Goal: Information Seeking & Learning: Learn about a topic

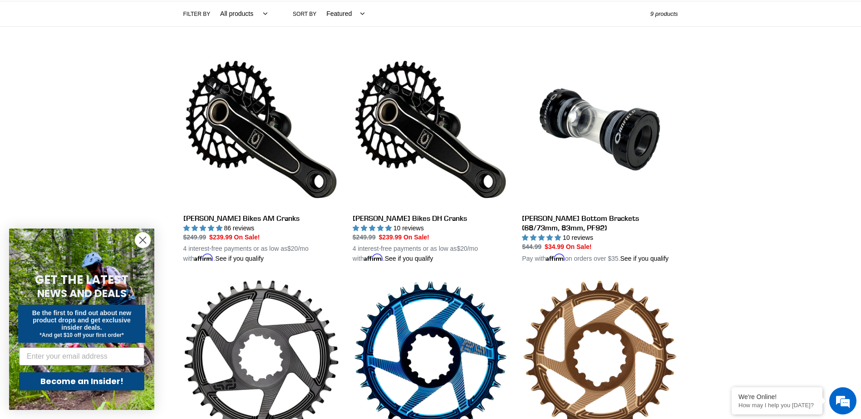
scroll to position [16, 0]
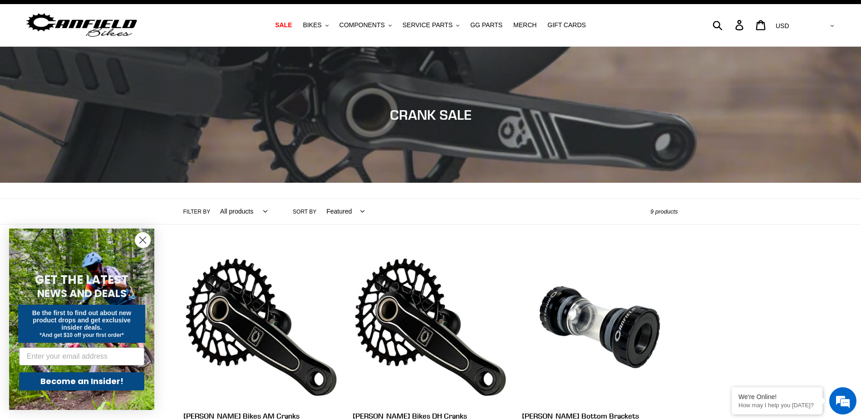
click at [143, 239] on circle "Close dialog" at bounding box center [142, 240] width 15 height 15
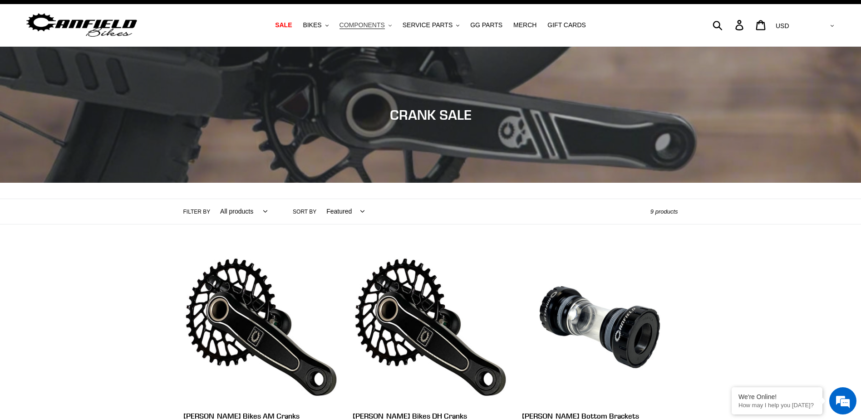
click at [396, 26] on button "COMPONENTS .cls-1{fill:#231f20}" at bounding box center [365, 25] width 61 height 12
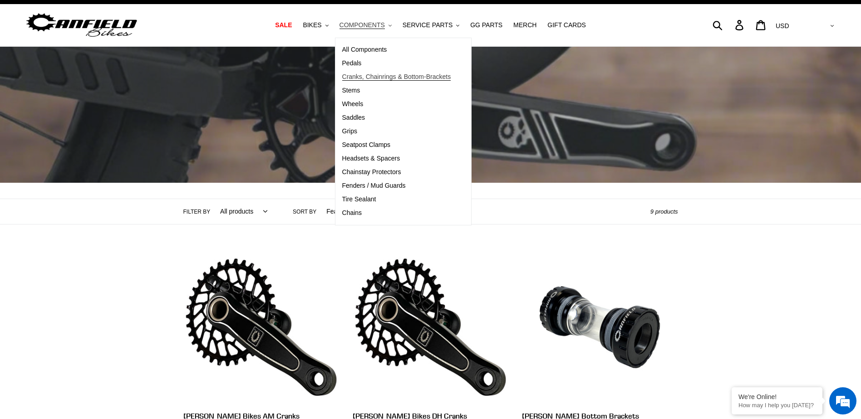
scroll to position [0, 0]
click at [378, 81] on span "Cranks, Chainrings & Bottom-Brackets" at bounding box center [396, 77] width 109 height 8
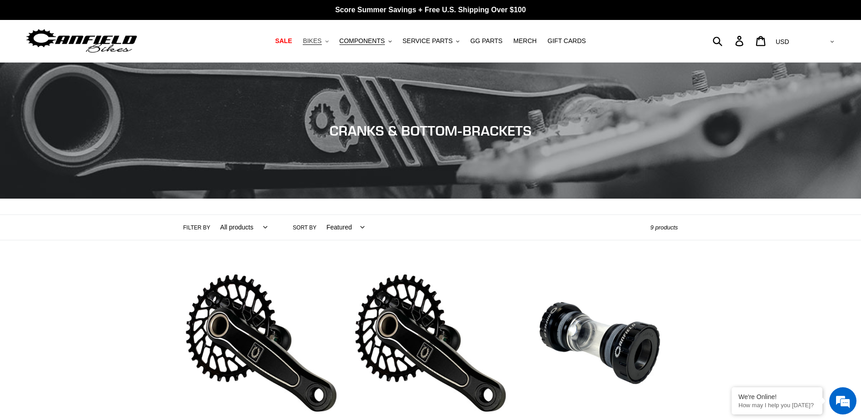
click at [321, 41] on span "BIKES" at bounding box center [312, 41] width 19 height 8
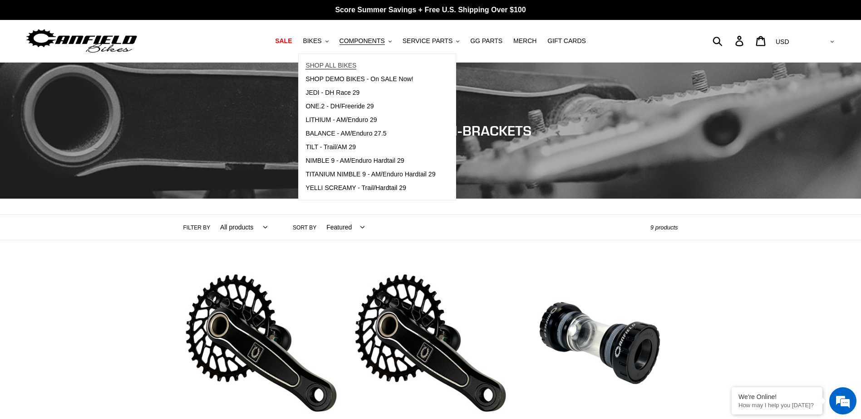
click at [350, 64] on span "SHOP ALL BIKES" at bounding box center [330, 66] width 51 height 8
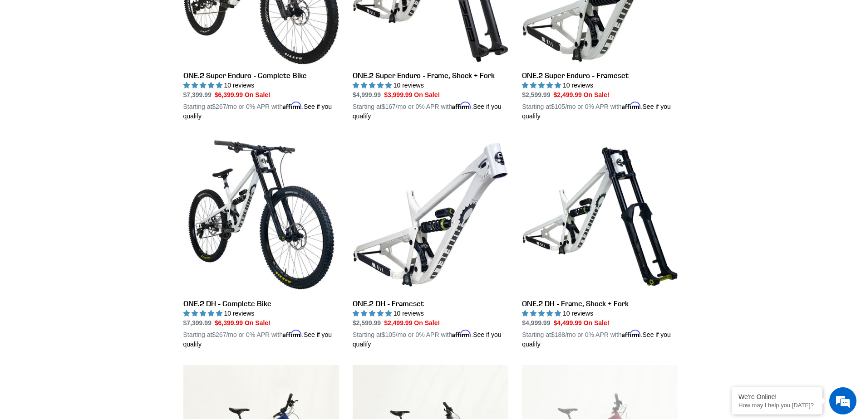
scroll to position [1815, 0]
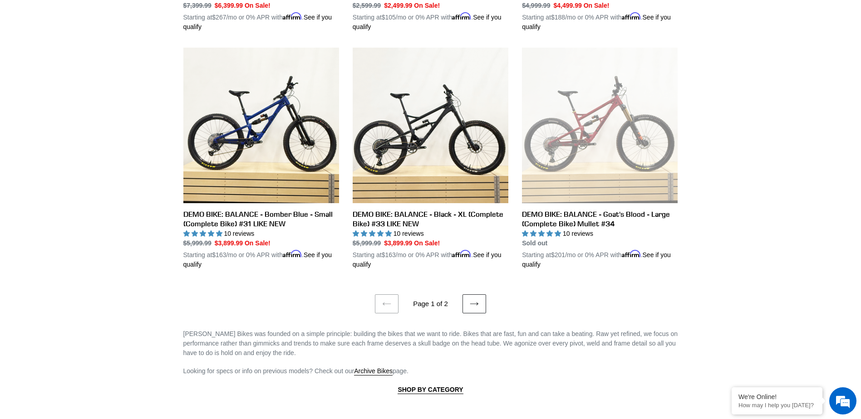
click at [472, 295] on link "Next page" at bounding box center [474, 304] width 24 height 19
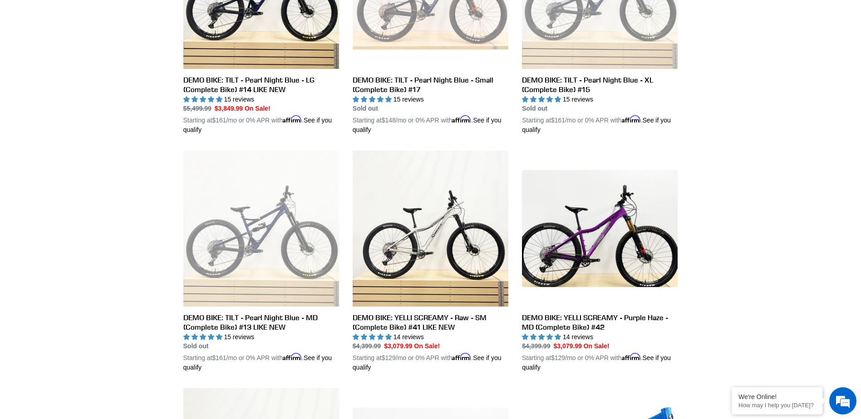
scroll to position [877, 0]
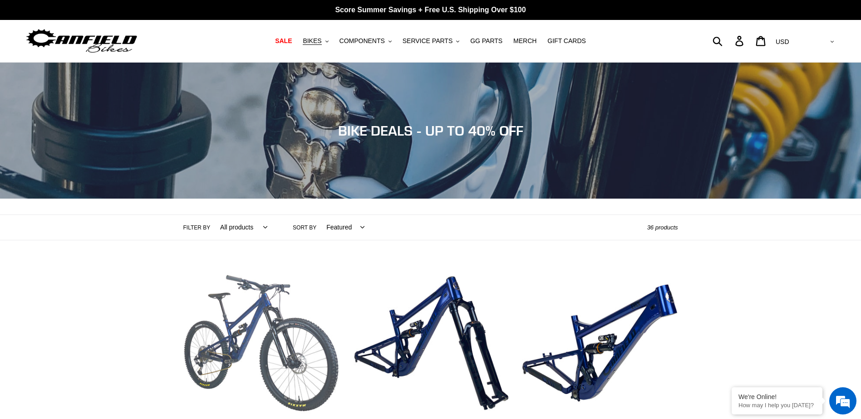
click at [240, 345] on link "TILT - Complete Bike" at bounding box center [261, 372] width 156 height 212
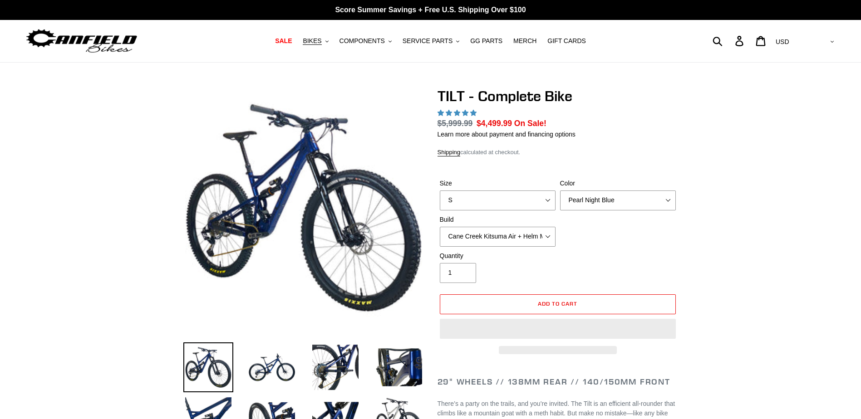
select select "highest-rating"
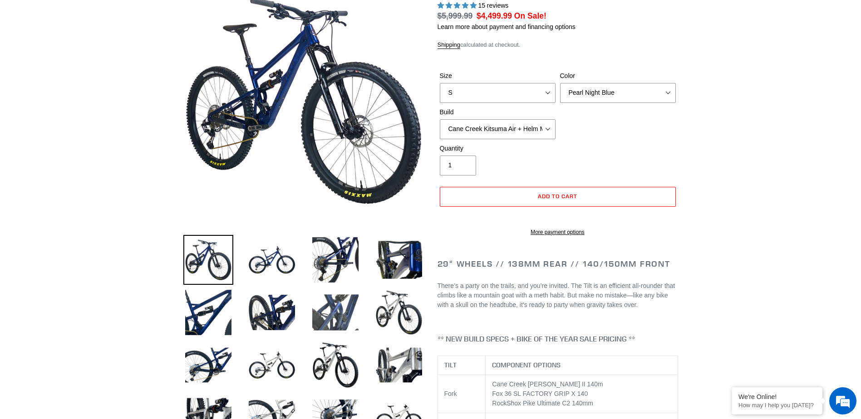
scroll to position [121, 0]
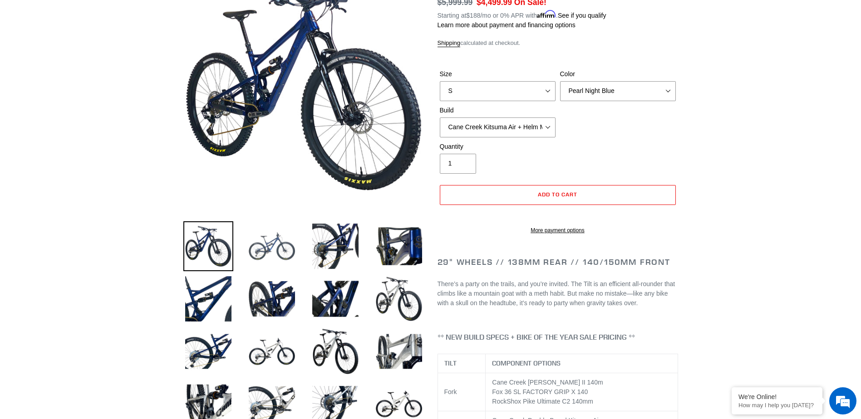
click at [267, 248] on img at bounding box center [272, 246] width 50 height 50
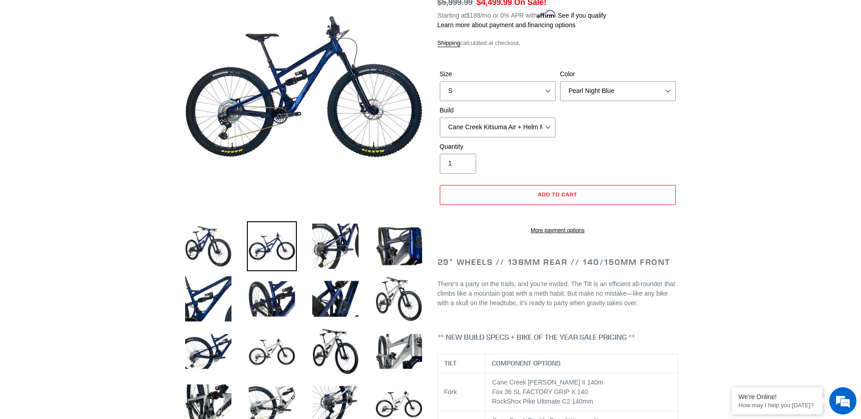
drag, startPoint x: 863, startPoint y: 235, endPoint x: 849, endPoint y: 230, distance: 15.1
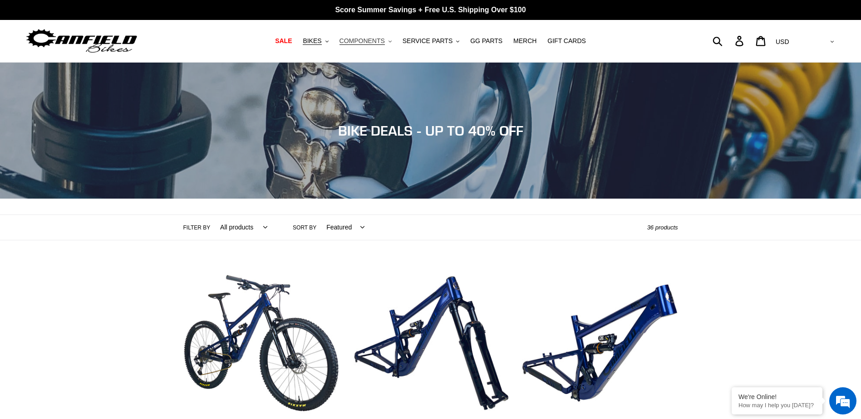
click at [379, 40] on span "COMPONENTS" at bounding box center [361, 41] width 45 height 8
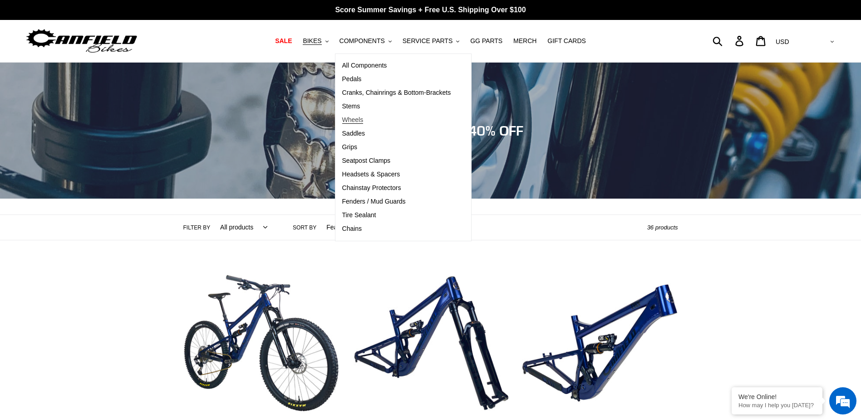
click at [360, 118] on span "Wheels" at bounding box center [352, 120] width 21 height 8
